Goal: Task Accomplishment & Management: Use online tool/utility

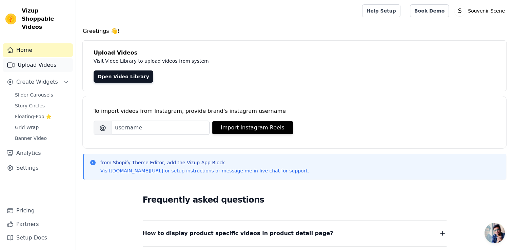
click at [47, 58] on link "Upload Videos" at bounding box center [38, 65] width 70 height 14
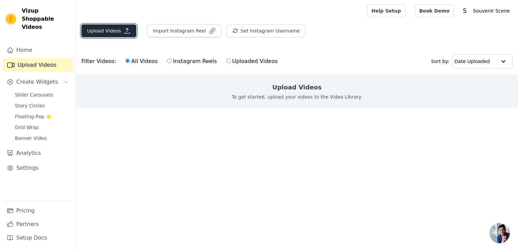
click at [107, 32] on button "Upload Videos" at bounding box center [108, 30] width 55 height 13
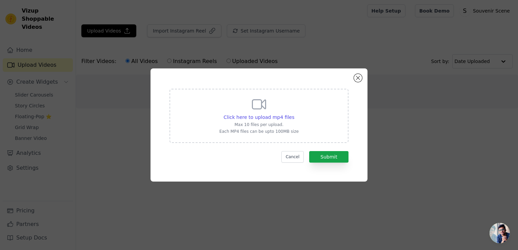
click at [265, 108] on icon at bounding box center [258, 104] width 13 height 9
click at [294, 113] on input "Click here to upload mp4 files Max 10 files per upload. Each MP4 files can be u…" at bounding box center [294, 113] width 0 height 0
type input "C:\fakepath\video1.mp4.mp4"
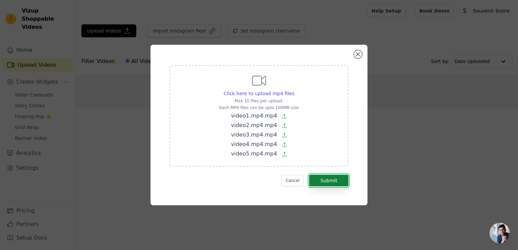
click at [322, 177] on button "Submit" at bounding box center [328, 181] width 39 height 12
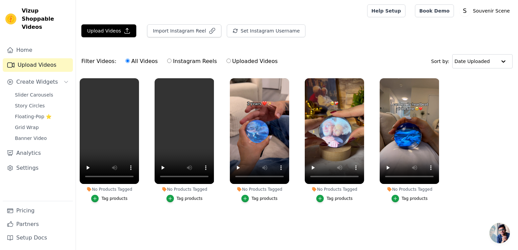
click at [110, 199] on div "Tag products" at bounding box center [114, 198] width 26 height 5
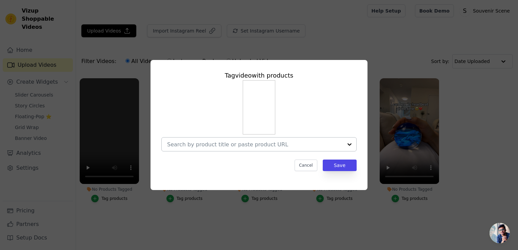
click at [230, 145] on input "No Products Tagged Tag video with products Cancel Save Tag products" at bounding box center [254, 144] width 175 height 6
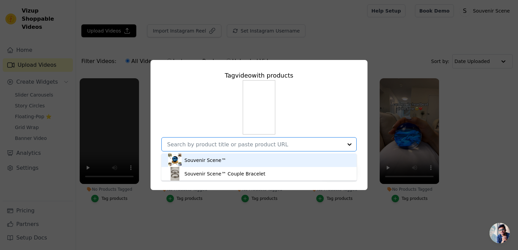
click at [233, 165] on div "Souvenir Scene™" at bounding box center [259, 160] width 182 height 14
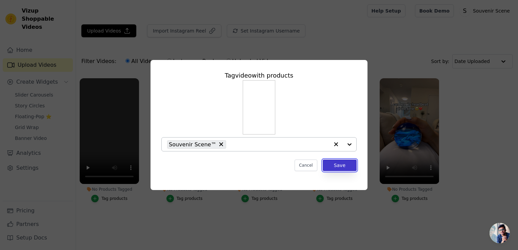
click at [355, 167] on button "Save" at bounding box center [339, 166] width 34 height 12
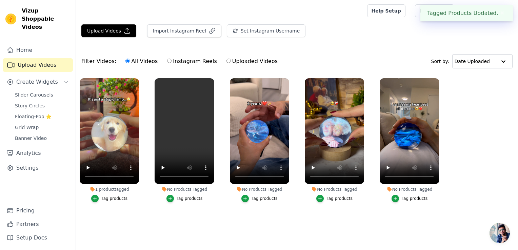
click at [177, 197] on button "Tag products" at bounding box center [184, 198] width 36 height 7
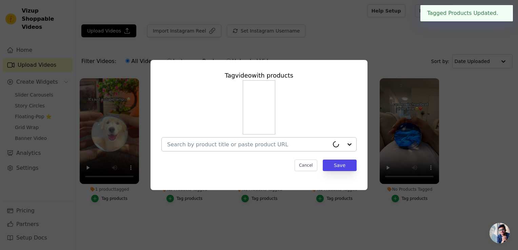
click at [270, 144] on input "No Products Tagged Tag video with products Cancel Save Tag products" at bounding box center [248, 144] width 162 height 6
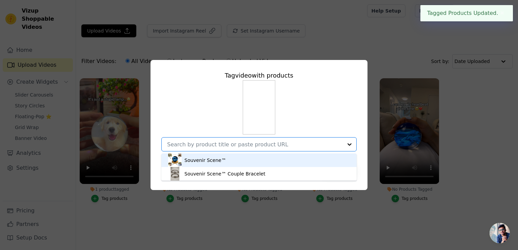
click at [245, 164] on div "Souvenir Scene™" at bounding box center [259, 160] width 182 height 14
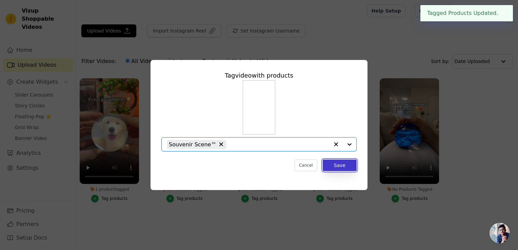
click at [344, 169] on button "Save" at bounding box center [339, 166] width 34 height 12
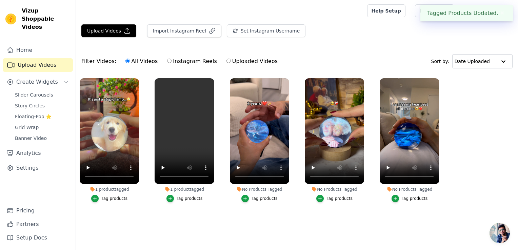
click at [252, 199] on div "Tag products" at bounding box center [264, 198] width 26 height 5
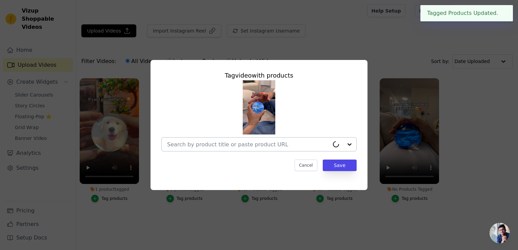
click at [291, 148] on div at bounding box center [248, 145] width 162 height 14
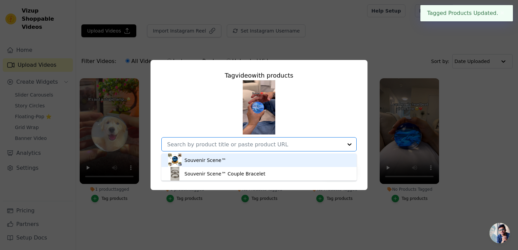
click at [259, 160] on div "Souvenir Scene™" at bounding box center [259, 160] width 182 height 14
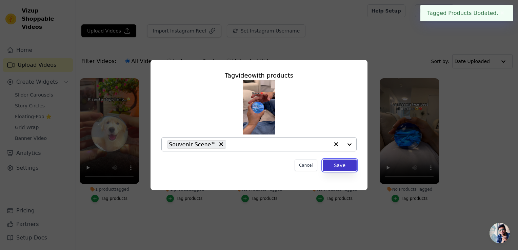
click at [342, 166] on button "Save" at bounding box center [339, 166] width 34 height 12
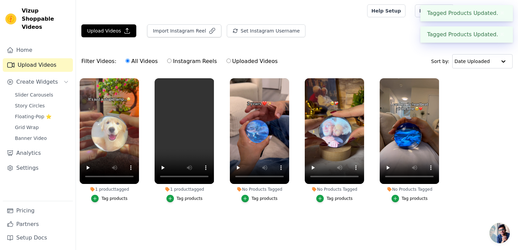
click at [335, 199] on div "Tag products" at bounding box center [339, 198] width 26 height 5
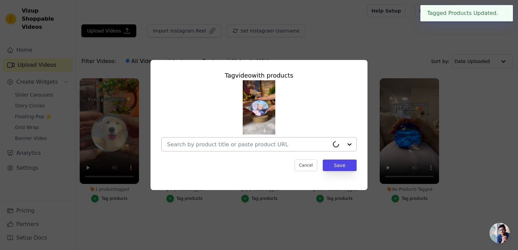
click at [288, 150] on div at bounding box center [248, 145] width 162 height 14
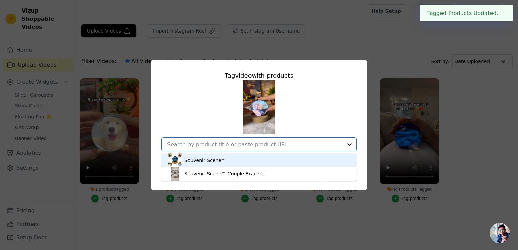
click at [280, 158] on div "Souvenir Scene™" at bounding box center [259, 160] width 182 height 14
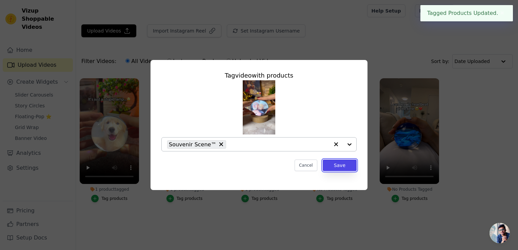
drag, startPoint x: 333, startPoint y: 165, endPoint x: 348, endPoint y: 176, distance: 19.6
click at [333, 165] on button "Save" at bounding box center [339, 166] width 34 height 12
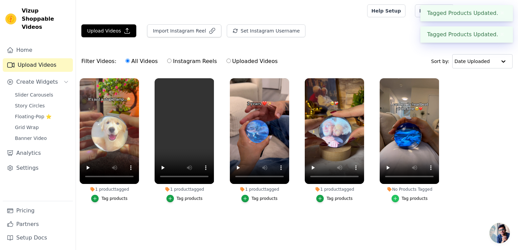
click at [399, 199] on div "button" at bounding box center [394, 198] width 7 height 7
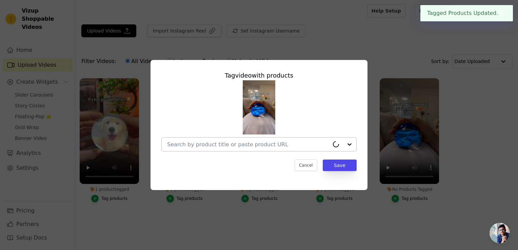
click at [315, 146] on input "No Products Tagged Tag video with products Cancel Save Tag products" at bounding box center [248, 144] width 162 height 6
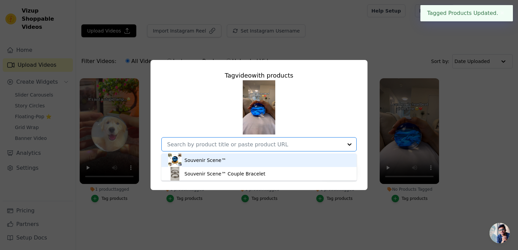
click at [321, 158] on div "Souvenir Scene™" at bounding box center [259, 160] width 182 height 14
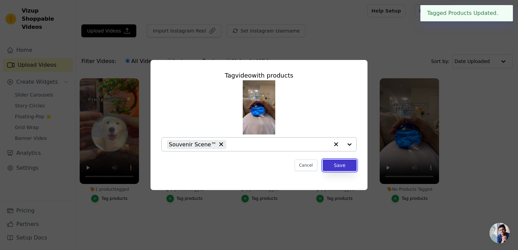
click at [333, 167] on button "Save" at bounding box center [339, 166] width 34 height 12
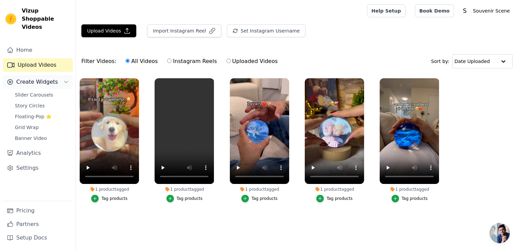
click at [42, 78] on span "Create Widgets" at bounding box center [37, 82] width 42 height 8
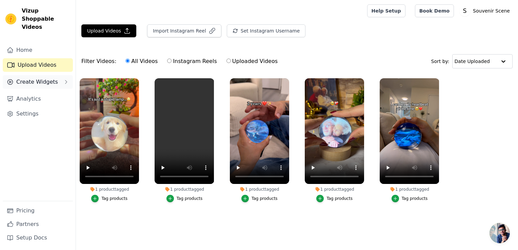
click at [42, 78] on span "Create Widgets" at bounding box center [37, 82] width 42 height 8
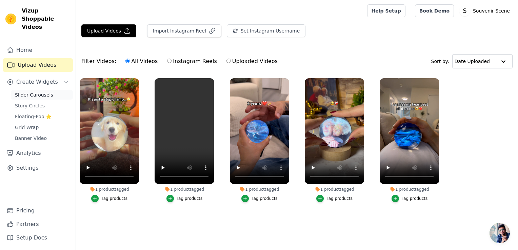
click at [43, 91] on span "Slider Carousels" at bounding box center [34, 94] width 38 height 7
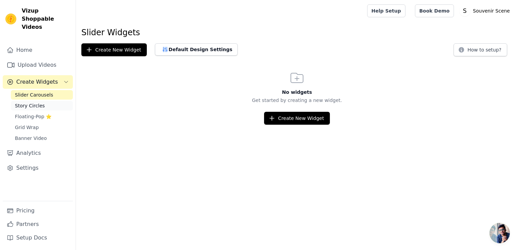
click at [45, 101] on link "Story Circles" at bounding box center [42, 105] width 62 height 9
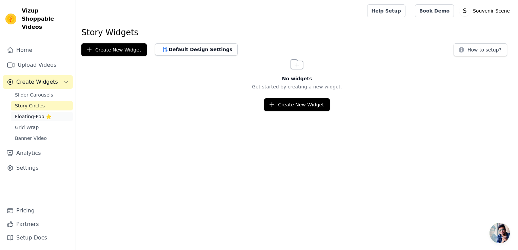
click at [49, 112] on link "Floating-Pop ⭐" at bounding box center [42, 116] width 62 height 9
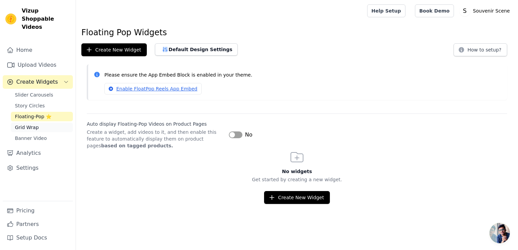
click at [50, 123] on link "Grid Wrap" at bounding box center [42, 127] width 62 height 9
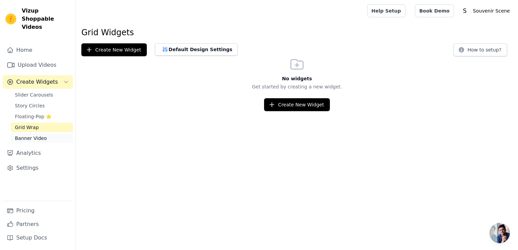
click at [51, 133] on link "Banner Video" at bounding box center [42, 137] width 62 height 9
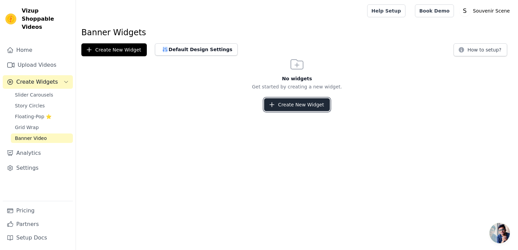
click at [284, 105] on button "Create New Widget" at bounding box center [296, 104] width 65 height 13
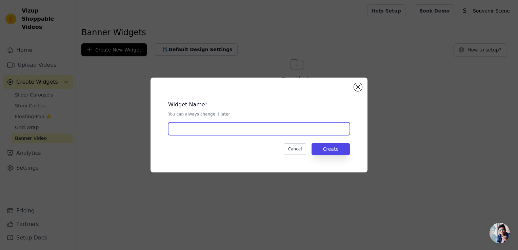
click at [233, 130] on input "text" at bounding box center [259, 128] width 182 height 13
type input "1"
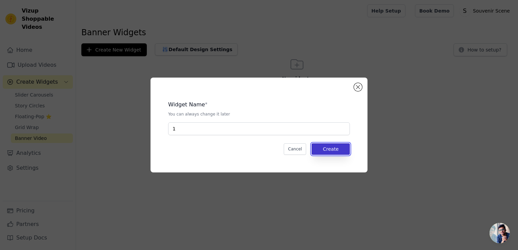
click at [333, 151] on button "Create" at bounding box center [330, 149] width 38 height 12
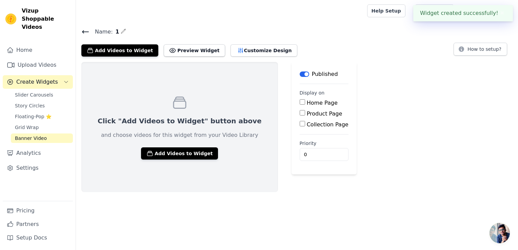
click at [307, 113] on label "Product Page" at bounding box center [325, 113] width 36 height 6
click at [299, 113] on input "Product Page" at bounding box center [301, 112] width 5 height 5
checkbox input "true"
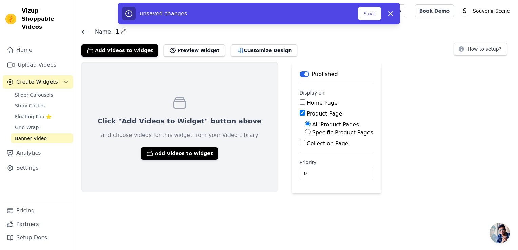
click at [312, 133] on label "Specific Product Pages" at bounding box center [342, 132] width 61 height 6
click at [305, 133] on input "Specific Product Pages" at bounding box center [307, 131] width 5 height 5
radio input "true"
click at [305, 146] on button "Select Products" at bounding box center [327, 148] width 45 height 12
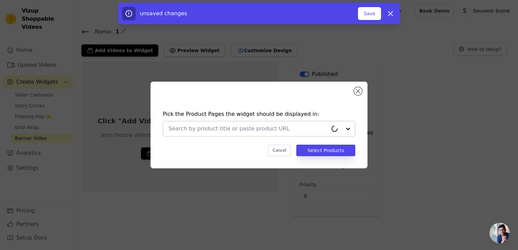
click at [267, 130] on input "text" at bounding box center [247, 129] width 159 height 8
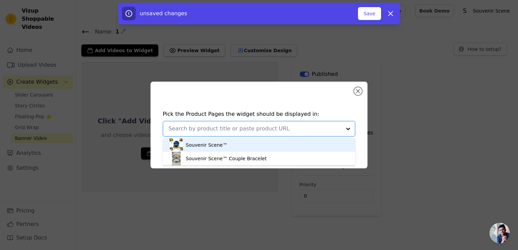
click at [256, 143] on div "Souvenir Scene™" at bounding box center [258, 145] width 179 height 14
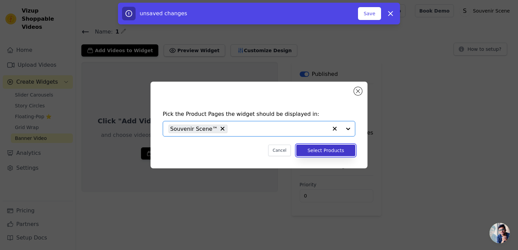
click at [319, 150] on button "Select Products" at bounding box center [325, 151] width 59 height 12
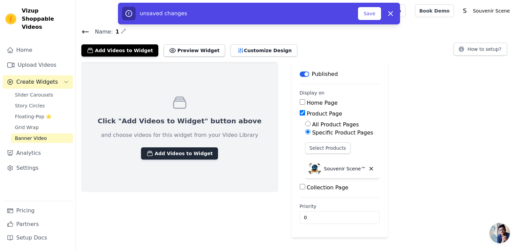
click at [178, 147] on button "Add Videos to Widget" at bounding box center [179, 153] width 77 height 12
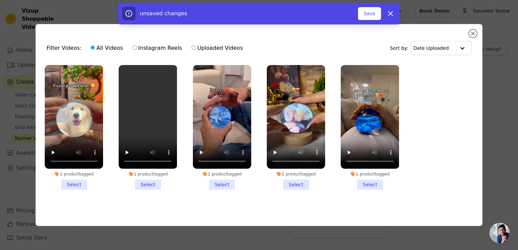
click at [81, 182] on li "1 product tagged Select" at bounding box center [74, 127] width 58 height 125
click at [0, 0] on input "1 product tagged Select" at bounding box center [0, 0] width 0 height 0
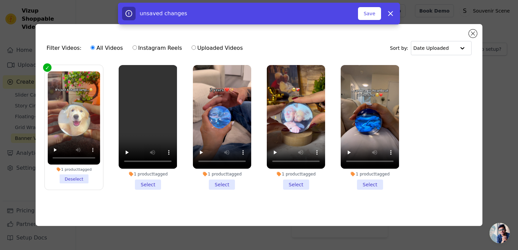
click at [143, 182] on li "1 product tagged Select" at bounding box center [148, 127] width 58 height 125
click at [0, 0] on input "1 product tagged Select" at bounding box center [0, 0] width 0 height 0
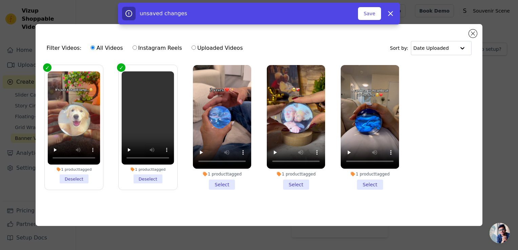
click at [222, 184] on li "1 product tagged Select" at bounding box center [222, 127] width 58 height 125
click at [0, 0] on input "1 product tagged Select" at bounding box center [0, 0] width 0 height 0
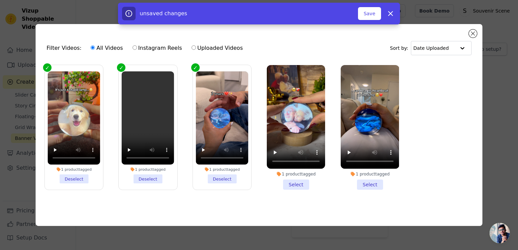
click at [288, 183] on li "1 product tagged Select" at bounding box center [296, 127] width 58 height 125
click at [0, 0] on input "1 product tagged Select" at bounding box center [0, 0] width 0 height 0
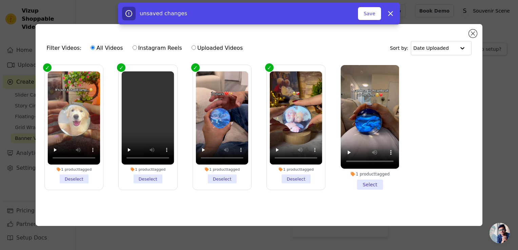
click at [376, 185] on li "1 product tagged Select" at bounding box center [369, 127] width 58 height 125
click at [0, 0] on input "1 product tagged Select" at bounding box center [0, 0] width 0 height 0
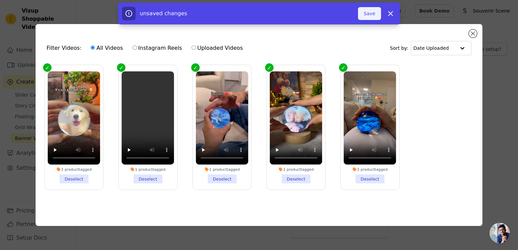
click at [371, 14] on button "Save" at bounding box center [369, 13] width 23 height 13
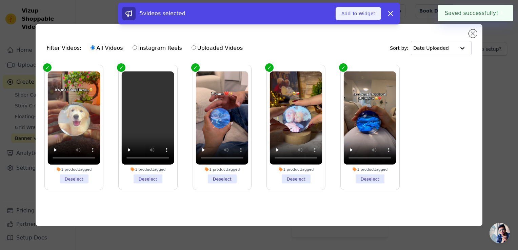
click at [366, 17] on button "Add To Widget" at bounding box center [357, 13] width 45 height 13
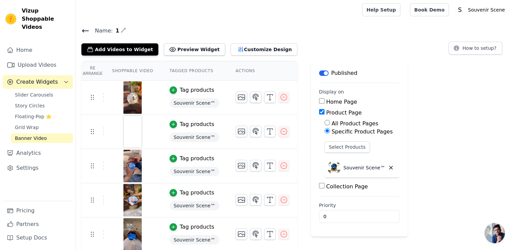
scroll to position [1, 0]
